Goal: Task Accomplishment & Management: Complete application form

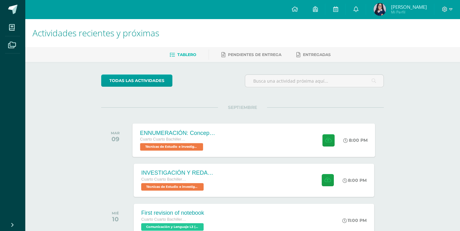
click at [205, 143] on div "Cuarto Cuarto Bachillerato en Ciencias y Letras con Orientación en Computación …" at bounding box center [178, 143] width 76 height 14
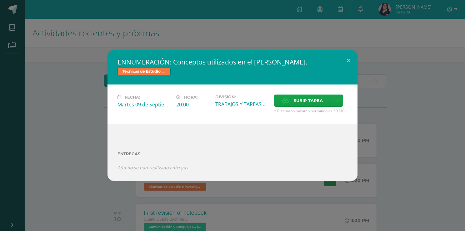
click at [385, 78] on div "ENNUMERACIÓN: Conceptos utilizados en el Marco Teórico. Técnicas de Estudio e i…" at bounding box center [232, 115] width 460 height 131
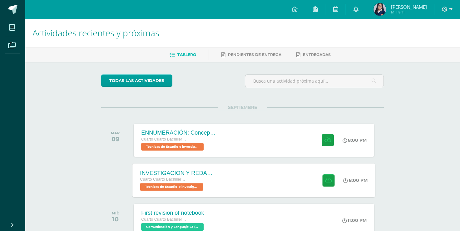
click at [154, 181] on span "Cuarto Cuarto Bachillerato en Ciencias y Letras con Orientación en Computación" at bounding box center [163, 179] width 47 height 4
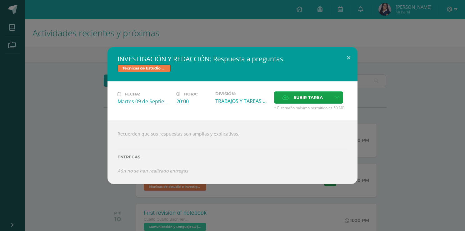
click at [74, 68] on div "INVESTIGACIÓN Y REDACCIÓN: Respuesta a preguntas. Técnicas de Estudio e investi…" at bounding box center [232, 115] width 460 height 137
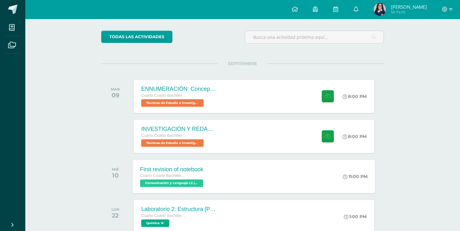
scroll to position [62, 0]
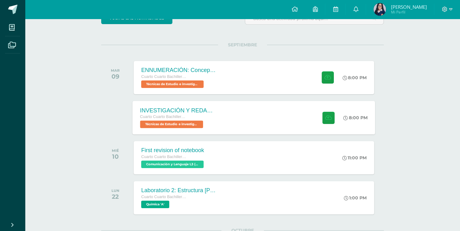
click at [207, 115] on div "Cuarto Cuarto Bachillerato en Ciencias y Letras con Orientación en Computación" at bounding box center [178, 116] width 76 height 7
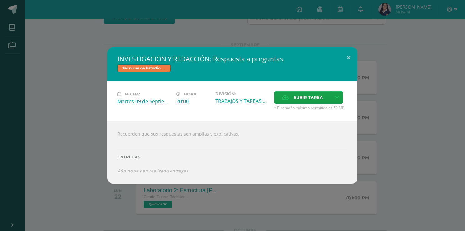
click at [89, 153] on div "INVESTIGACIÓN Y REDACCIÓN: Respuesta a preguntas. Técnicas de Estudio e investi…" at bounding box center [232, 115] width 460 height 137
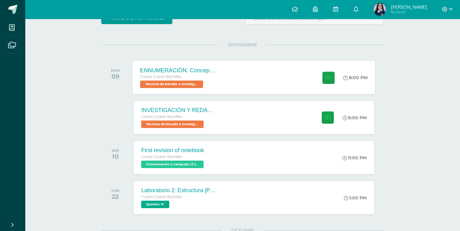
click at [236, 82] on div "ENNUMERACIÓN: Conceptos utilizados en el Marco Teórico. Cuarto Cuarto Bachiller…" at bounding box center [254, 77] width 243 height 33
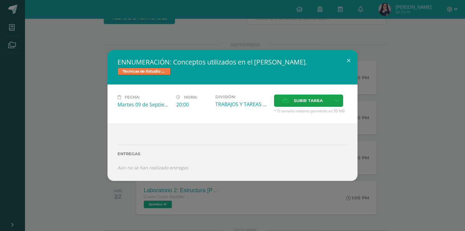
click at [245, 106] on div "TRABAJOS Y TAREAS EN CASA" at bounding box center [242, 104] width 54 height 7
click at [352, 61] on button at bounding box center [349, 60] width 18 height 21
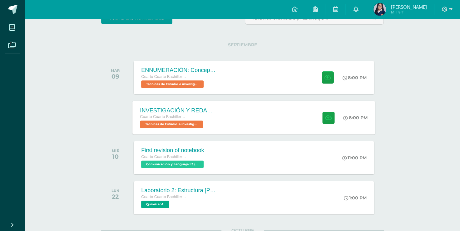
click at [228, 121] on div "INVESTIGACIÓN Y REDACCIÓN: Respuesta a preguntas. Cuarto Cuarto Bachillerato en…" at bounding box center [254, 117] width 243 height 33
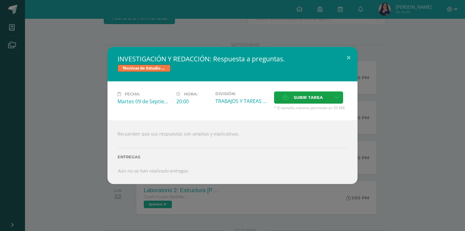
click at [257, 59] on h2 "INVESTIGACIÓN Y REDACCIÓN: Respuesta a preguntas." at bounding box center [232, 58] width 230 height 9
click at [293, 60] on h2 "INVESTIGACIÓN Y REDACCIÓN: Respuesta a preguntas." at bounding box center [232, 58] width 230 height 9
click at [447, 203] on div "INVESTIGACIÓN Y REDACCIÓN: Respuesta a preguntas. Técnicas de Estudio e investi…" at bounding box center [232, 115] width 465 height 231
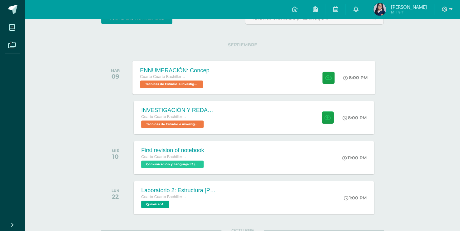
click at [188, 86] on span "Técnicas de Estudio e investigación 'A'" at bounding box center [171, 83] width 63 height 7
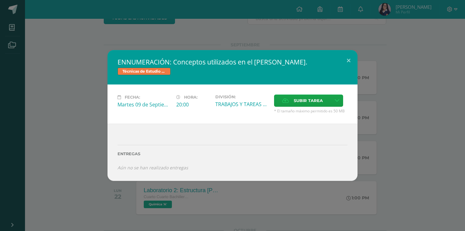
drag, startPoint x: 173, startPoint y: 62, endPoint x: 184, endPoint y: 62, distance: 10.6
click at [183, 62] on h2 "ENNUMERACIÓN: Conceptos utilizados en el [PERSON_NAME]." at bounding box center [232, 61] width 230 height 9
drag, startPoint x: 376, startPoint y: 77, endPoint x: 368, endPoint y: 72, distance: 10.1
click at [375, 76] on div "ENNUMERACIÓN: Conceptos utilizados en el Marco Teórico. Técnicas de Estudio e i…" at bounding box center [232, 115] width 460 height 131
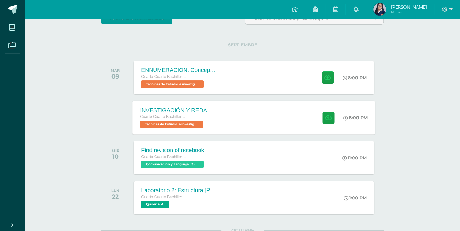
click at [262, 111] on div "INVESTIGACIÓN Y REDACCIÓN: Respuesta a preguntas. Cuarto Cuarto Bachillerato en…" at bounding box center [254, 117] width 243 height 33
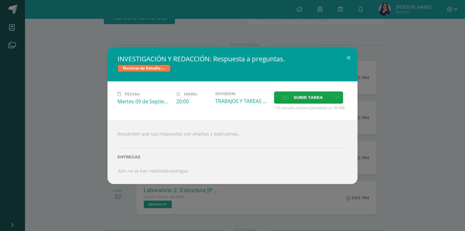
click at [214, 58] on h2 "INVESTIGACIÓN Y REDACCIÓN: Respuesta a preguntas." at bounding box center [232, 58] width 230 height 9
drag, startPoint x: 118, startPoint y: 59, endPoint x: 250, endPoint y: 53, distance: 131.7
click at [209, 56] on h2 "INVESTIGACIÓN Y REDACCIÓN: Respuesta a preguntas." at bounding box center [232, 58] width 230 height 9
drag, startPoint x: 283, startPoint y: 58, endPoint x: 145, endPoint y: 60, distance: 137.8
click at [145, 60] on h2 "INVESTIGACIÓN Y REDACCIÓN: Respuesta a preguntas." at bounding box center [232, 58] width 230 height 9
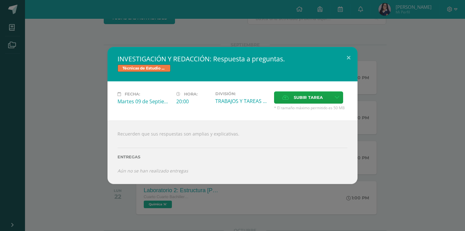
click at [453, 77] on div "INVESTIGACIÓN Y REDACCIÓN: Respuesta a preguntas. Técnicas de Estudio e investi…" at bounding box center [232, 115] width 460 height 137
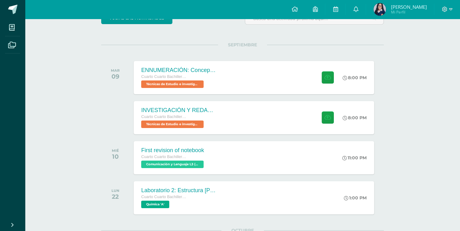
click at [441, 11] on div at bounding box center [448, 9] width 26 height 19
click at [449, 8] on span at bounding box center [447, 9] width 11 height 7
click at [429, 42] on span "Cerrar sesión" at bounding box center [431, 43] width 28 height 6
click at [426, 46] on span "Cerrar sesión" at bounding box center [431, 43] width 28 height 6
click at [427, 43] on span "Cerrar sesión" at bounding box center [431, 43] width 28 height 6
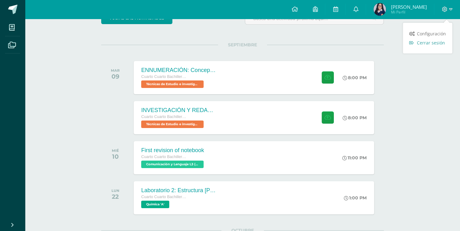
click at [431, 44] on span "Cerrar sesión" at bounding box center [431, 43] width 28 height 6
click at [435, 45] on span "Cerrar sesión" at bounding box center [431, 43] width 28 height 6
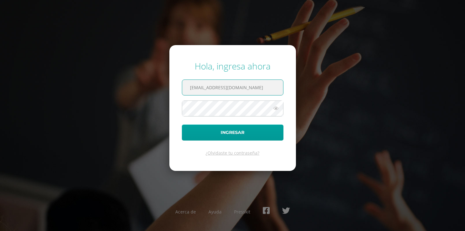
click at [198, 88] on input "2019227@colegiobelga.edu.gt" at bounding box center [232, 87] width 101 height 15
click at [205, 89] on input "2021227@colegiobelga.edu.gt" at bounding box center [232, 87] width 101 height 15
type input "2021217@colegiobelga.edu.gt"
click at [182, 124] on button "Ingresar" at bounding box center [233, 132] width 102 height 16
type input "2019227@colegiobelga.edu.gt"
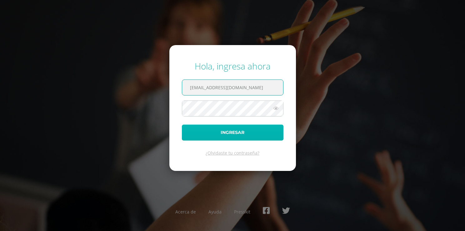
click at [210, 132] on button "Ingresar" at bounding box center [233, 132] width 102 height 16
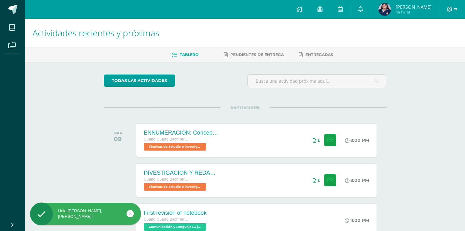
click at [128, 214] on link at bounding box center [130, 213] width 7 height 7
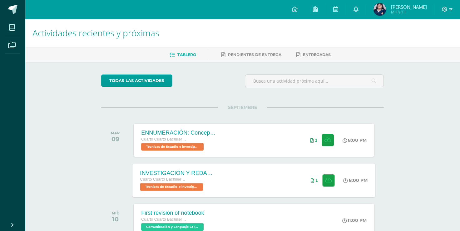
click at [229, 185] on div "INVESTIGACIÓN Y REDACCIÓN: Respuesta a preguntas. Cuarto Cuarto Bachillerato en…" at bounding box center [254, 179] width 243 height 33
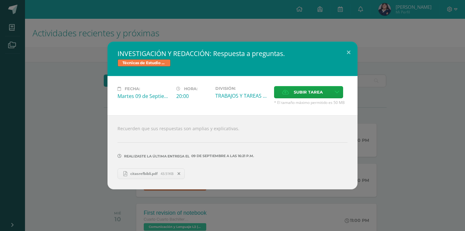
click at [142, 173] on span "citasrefbibli.pdf" at bounding box center [143, 173] width 33 height 5
click at [346, 48] on button at bounding box center [349, 52] width 18 height 21
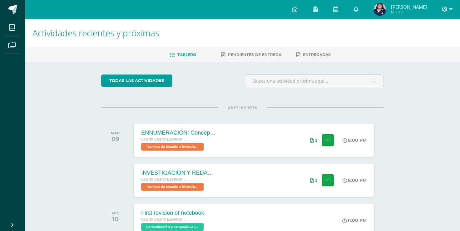
click at [448, 10] on span at bounding box center [447, 9] width 11 height 7
click at [429, 42] on span "Cerrar sesión" at bounding box center [431, 43] width 28 height 6
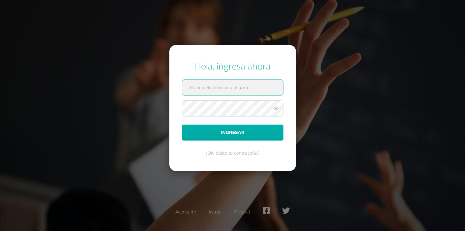
type input "[EMAIL_ADDRESS][DOMAIN_NAME]"
click at [243, 131] on button "Ingresar" at bounding box center [233, 132] width 102 height 16
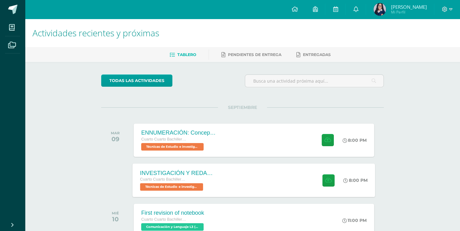
click at [185, 175] on div "INVESTIGACIÓN Y REDACCIÓN: Respuesta a preguntas." at bounding box center [178, 172] width 76 height 7
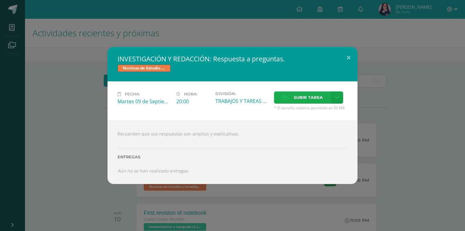
click at [302, 98] on span "Subir tarea" at bounding box center [308, 98] width 29 height 12
click at [0, 0] on input "Subir tarea" at bounding box center [0, 0] width 0 height 0
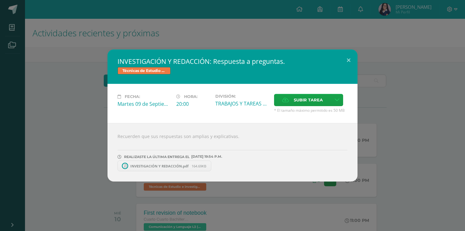
click at [136, 169] on link "INVESTIGACIÓN Y REDACCIÓN.pdf 164.69KB" at bounding box center [164, 165] width 94 height 11
click at [210, 165] on span at bounding box center [211, 165] width 11 height 7
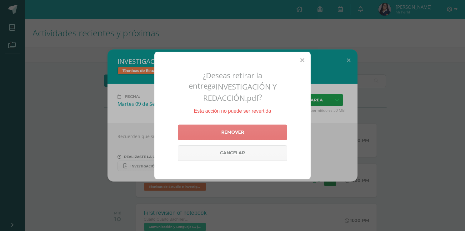
click at [232, 124] on link "Remover" at bounding box center [232, 132] width 109 height 16
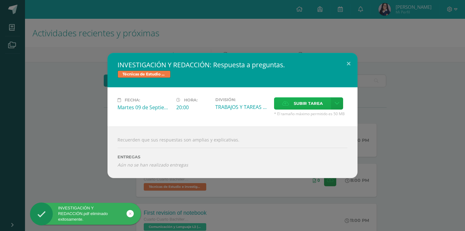
click at [302, 107] on span "Subir tarea" at bounding box center [308, 103] width 29 height 12
click at [0, 0] on input "Subir tarea" at bounding box center [0, 0] width 0 height 0
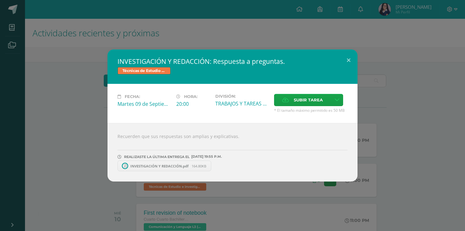
click at [156, 165] on span "INVESTIGACIÓN Y REDACCIÓN.pdf" at bounding box center [159, 165] width 64 height 5
click at [349, 59] on button at bounding box center [349, 59] width 18 height 21
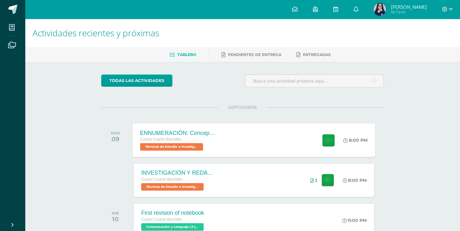
click at [192, 148] on span "Técnicas de Estudio e investigación 'A'" at bounding box center [171, 146] width 63 height 7
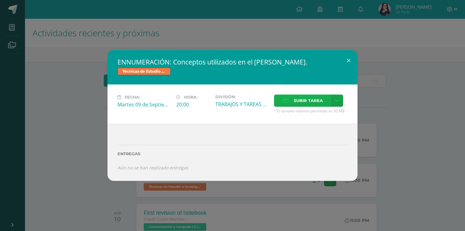
click at [325, 99] on label "Subir tarea" at bounding box center [302, 100] width 57 height 12
click at [0, 0] on input "Subir tarea" at bounding box center [0, 0] width 0 height 0
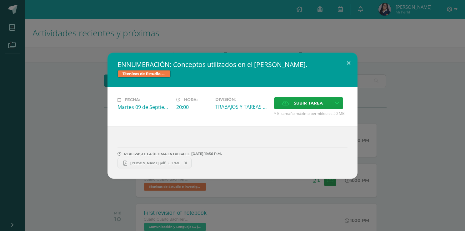
click at [184, 161] on span at bounding box center [186, 162] width 11 height 7
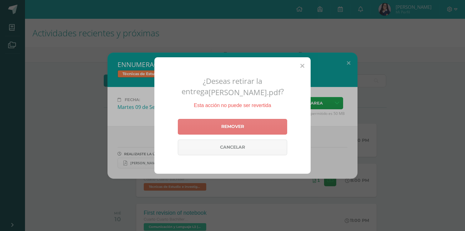
click at [247, 124] on link "Remover" at bounding box center [232, 127] width 109 height 16
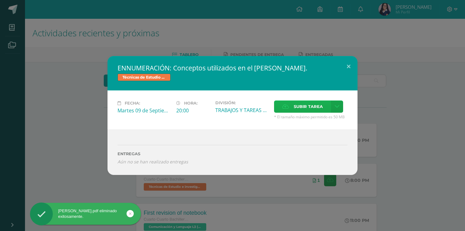
click at [299, 104] on span "Subir tarea" at bounding box center [308, 107] width 29 height 12
click at [0, 0] on input "Subir tarea" at bounding box center [0, 0] width 0 height 0
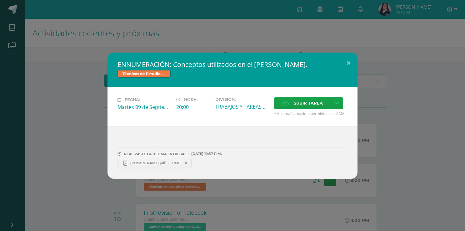
click at [146, 160] on span "[PERSON_NAME].pdf" at bounding box center [147, 162] width 41 height 5
click at [346, 59] on button at bounding box center [349, 62] width 18 height 21
